Goal: Task Accomplishment & Management: Use online tool/utility

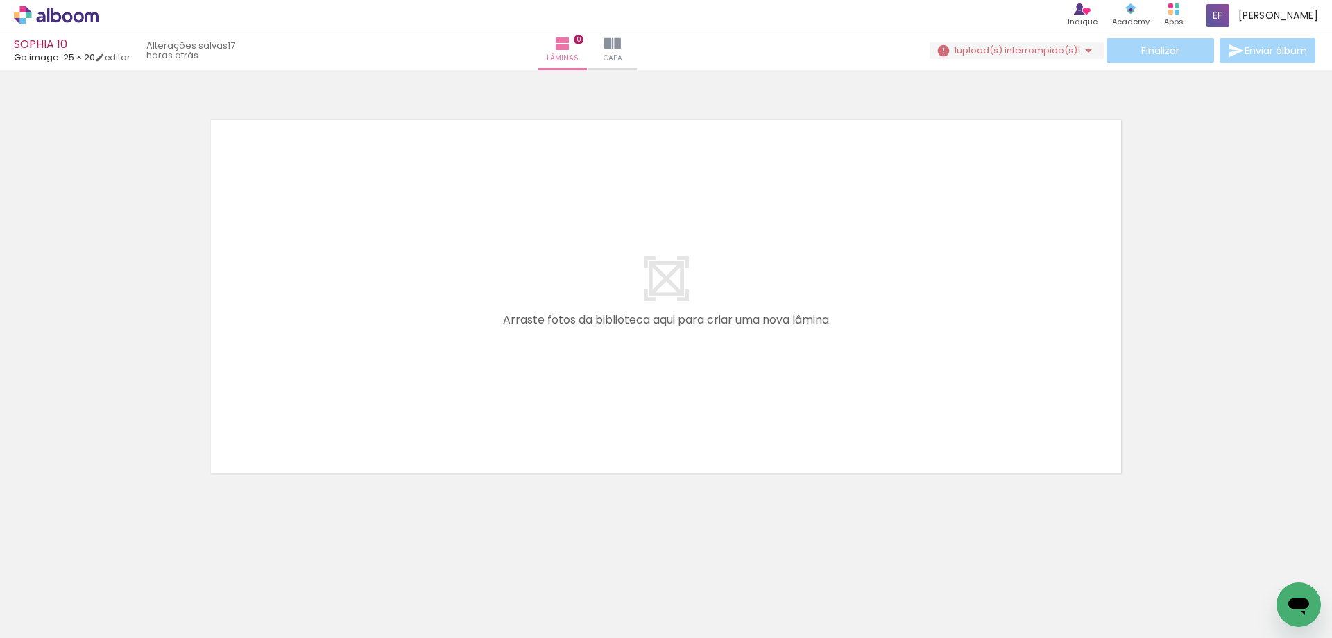
click at [1037, 45] on span "upload(s) interrompido(s)!" at bounding box center [1019, 50] width 124 height 13
click at [0, 0] on slot "Buscar arquivos interrompidos" at bounding box center [0, 0] width 0 height 0
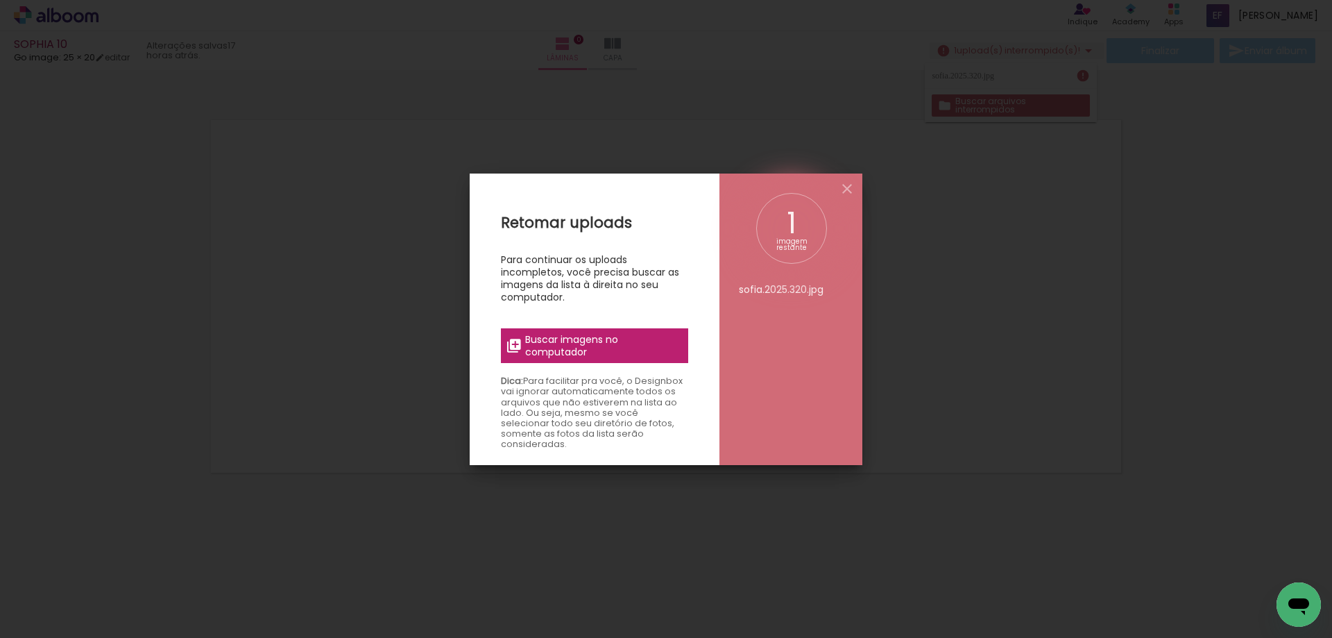
click at [584, 341] on span "Buscar imagens no computador" at bounding box center [602, 345] width 155 height 25
click at [0, 0] on input "file" at bounding box center [0, 0] width 0 height 0
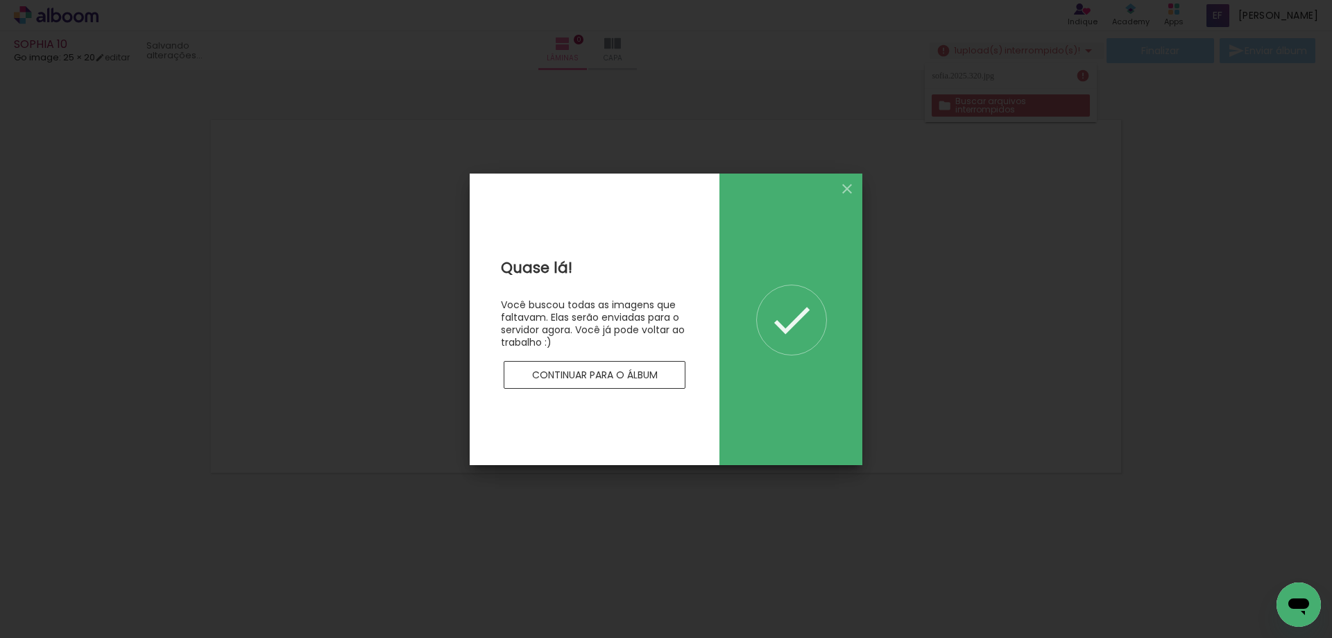
click at [0, 0] on slot "Continuar para o álbum" at bounding box center [0, 0] width 0 height 0
